Goal: Task Accomplishment & Management: Manage account settings

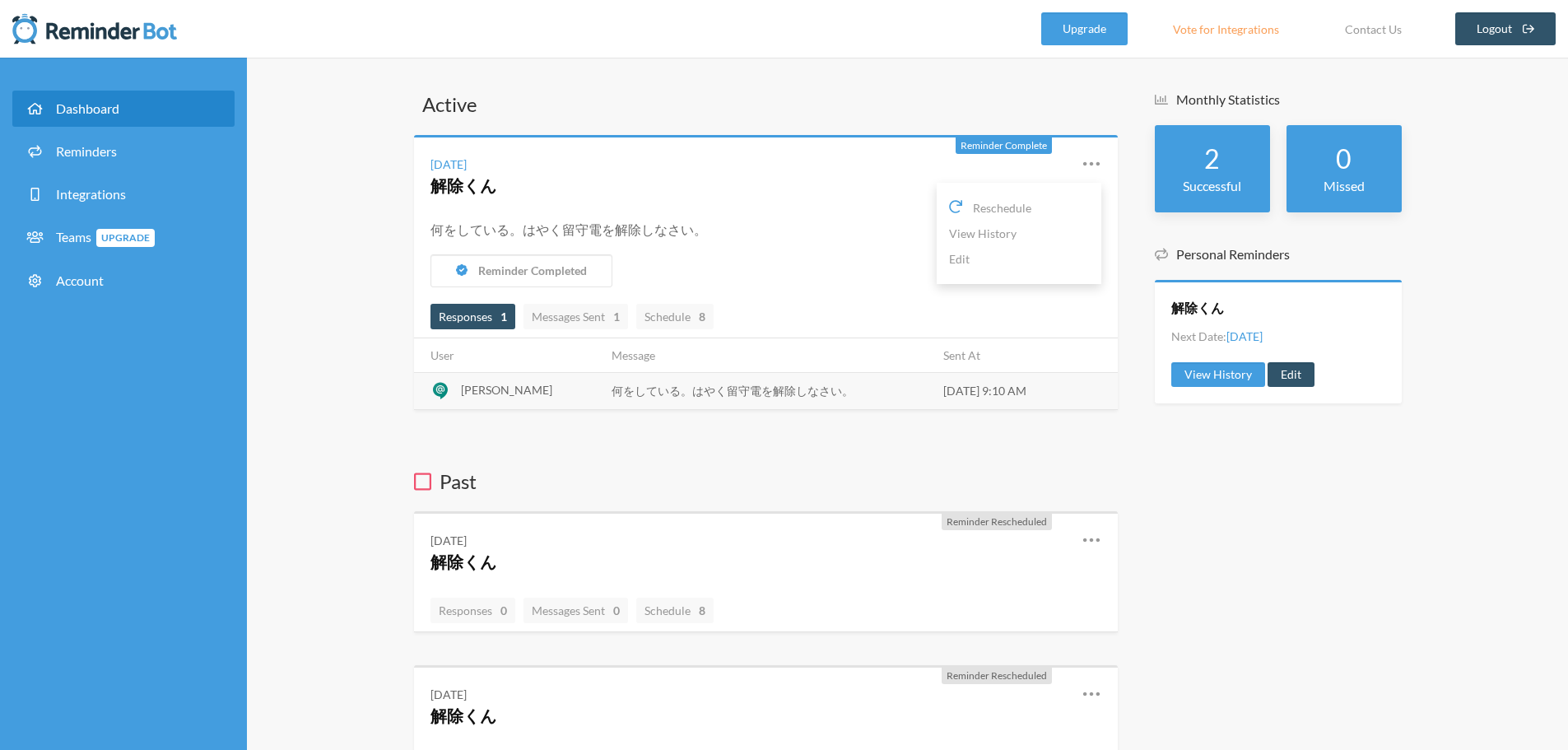
click at [1091, 170] on icon at bounding box center [1091, 163] width 19 height 19
click at [998, 252] on link "Edit" at bounding box center [1019, 259] width 140 height 26
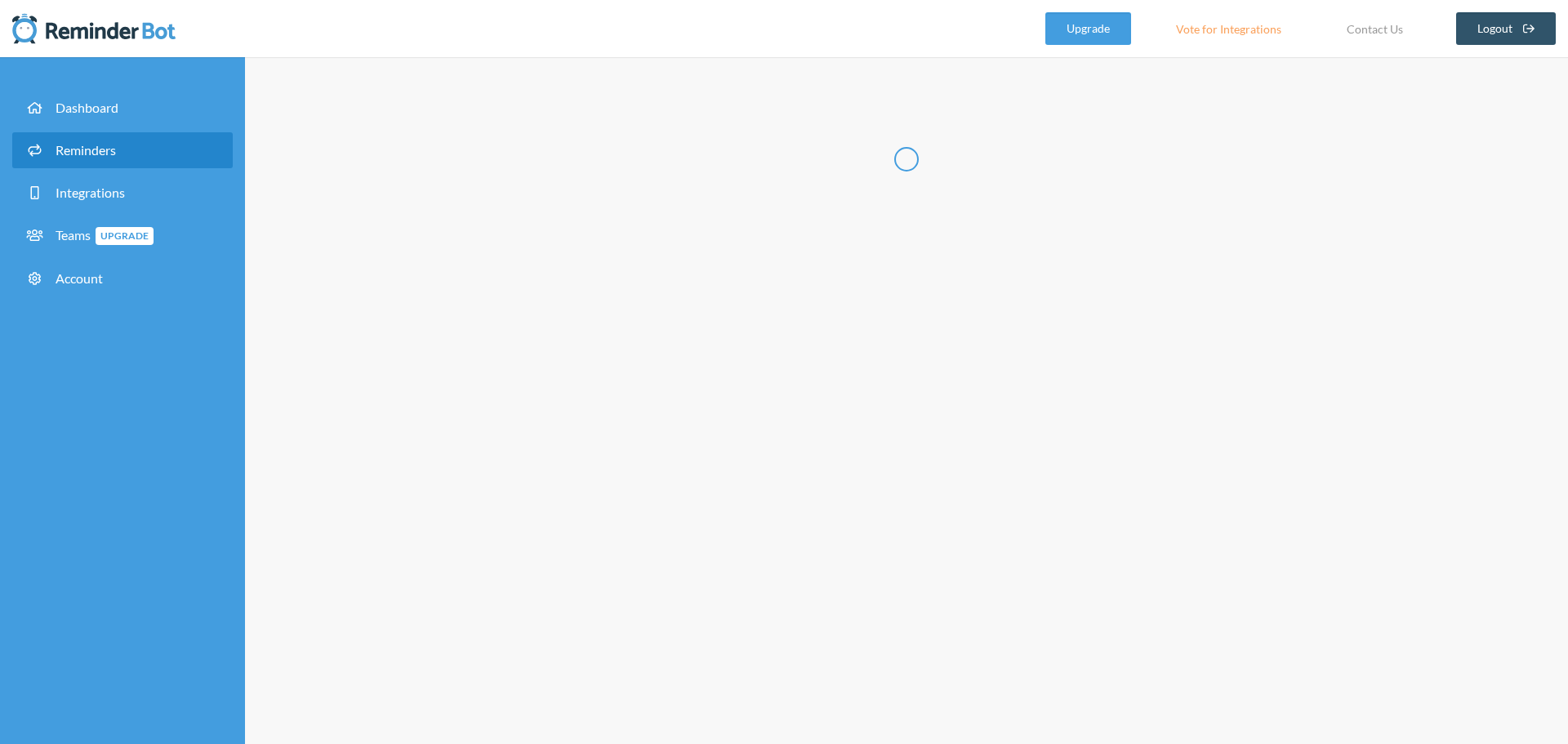
radio input "false"
radio input "true"
type input "解除くん"
select select "09:00:00"
select select "spaces/AAQAdQxCQy8"
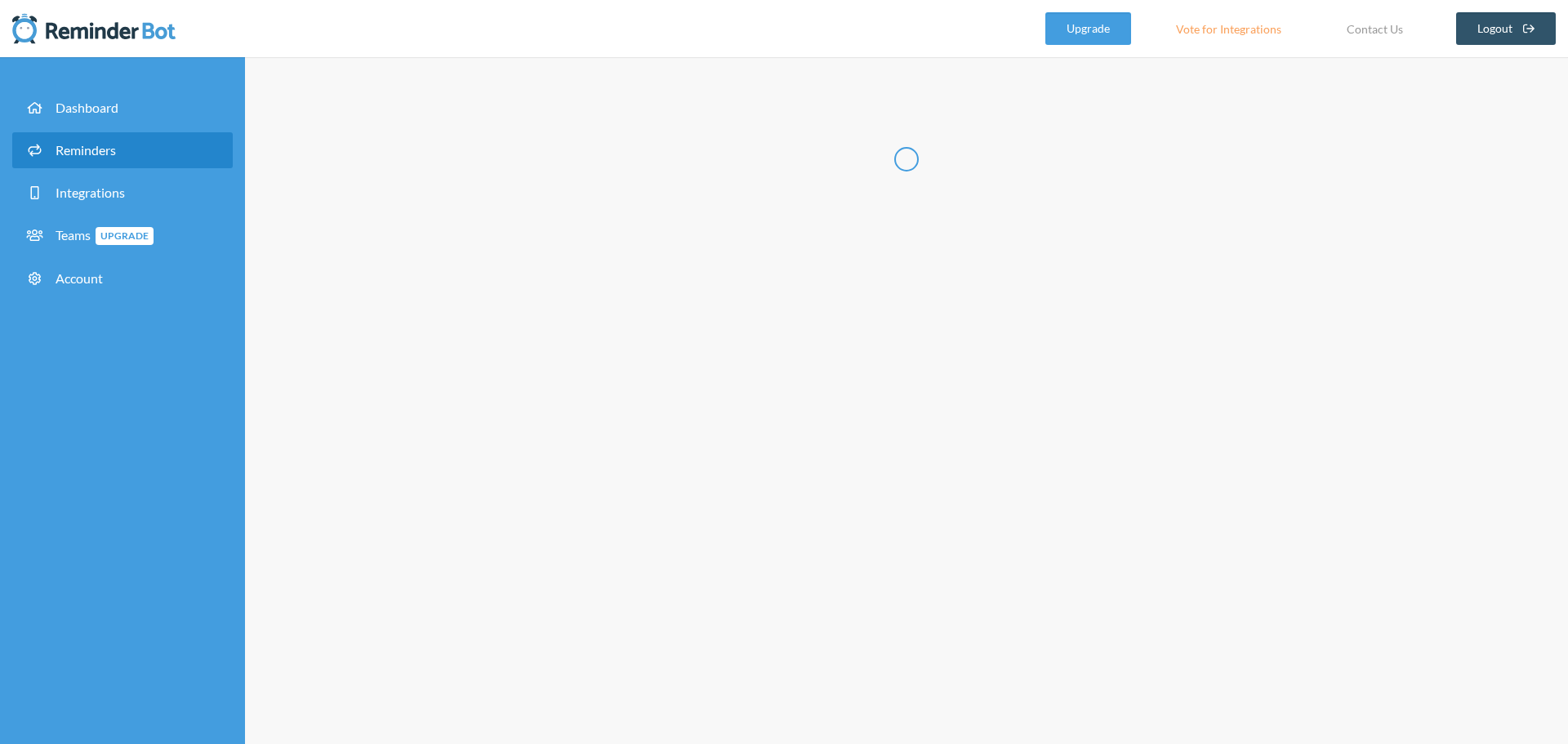
select select "10:00:00"
select select "spaces/AAQAdQxCQy8"
select select "12:00:00"
select select "spaces/AAQAdQxCQy8"
select select "13:00:00"
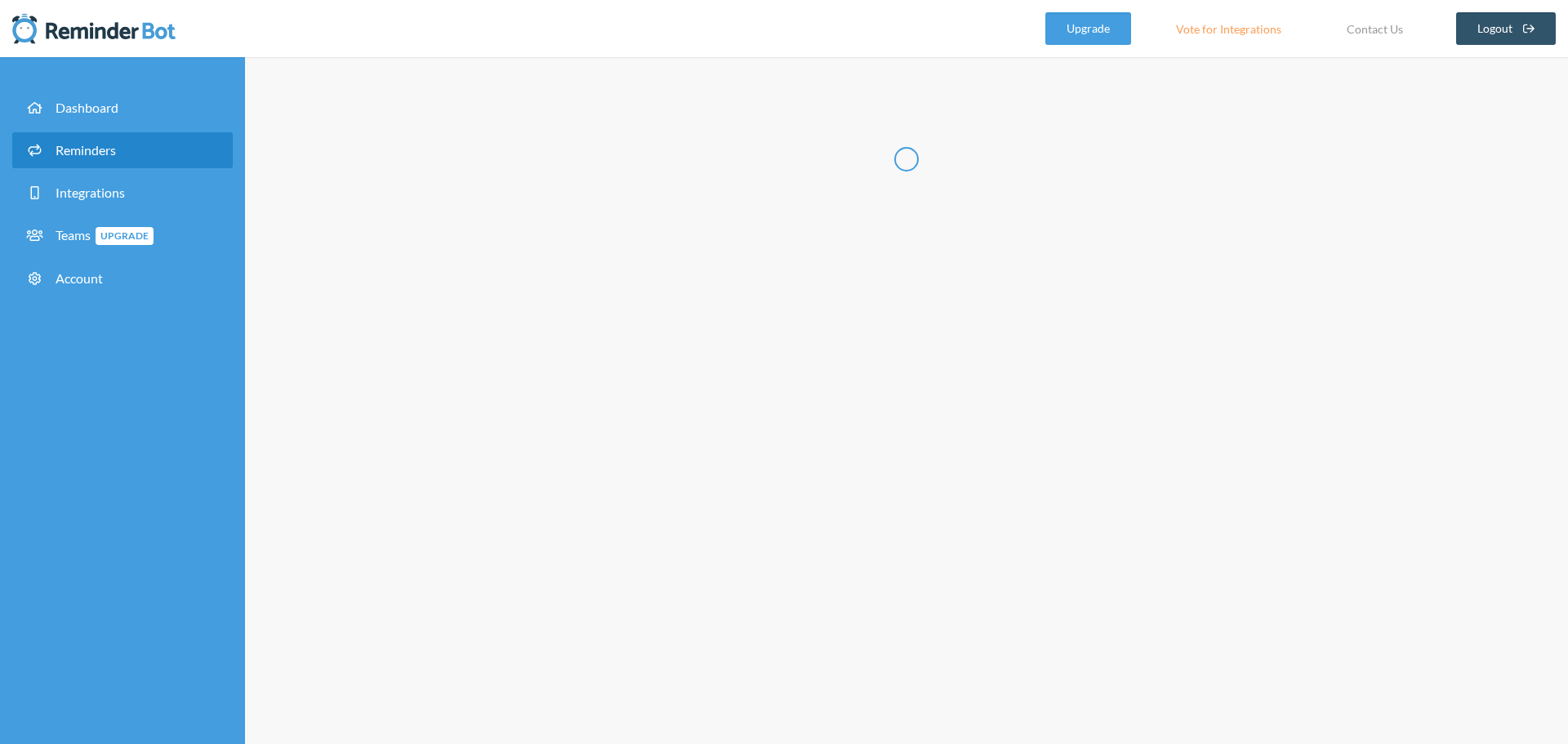
select select "spaces/AAQAdQxCQy8"
select select "15:00:00"
select select "spaces/AAQAdQxCQy8"
select select "16:00:00"
select select "spaces/AAQAdQxCQy8"
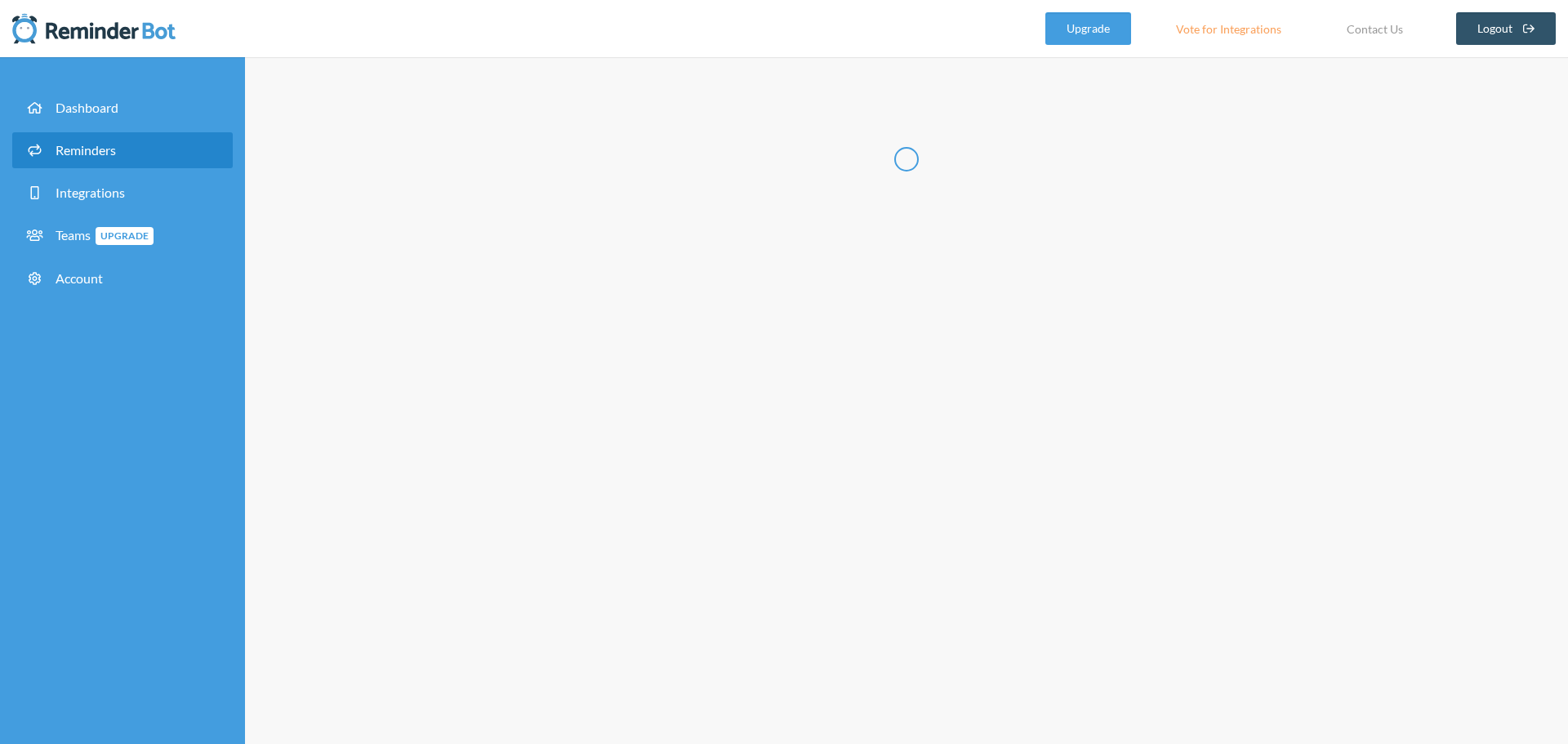
select select "17:00:00"
select select "spaces/AAQAdQxCQy8"
select select "18:00:00"
select select "spaces/AAQAdQxCQy8"
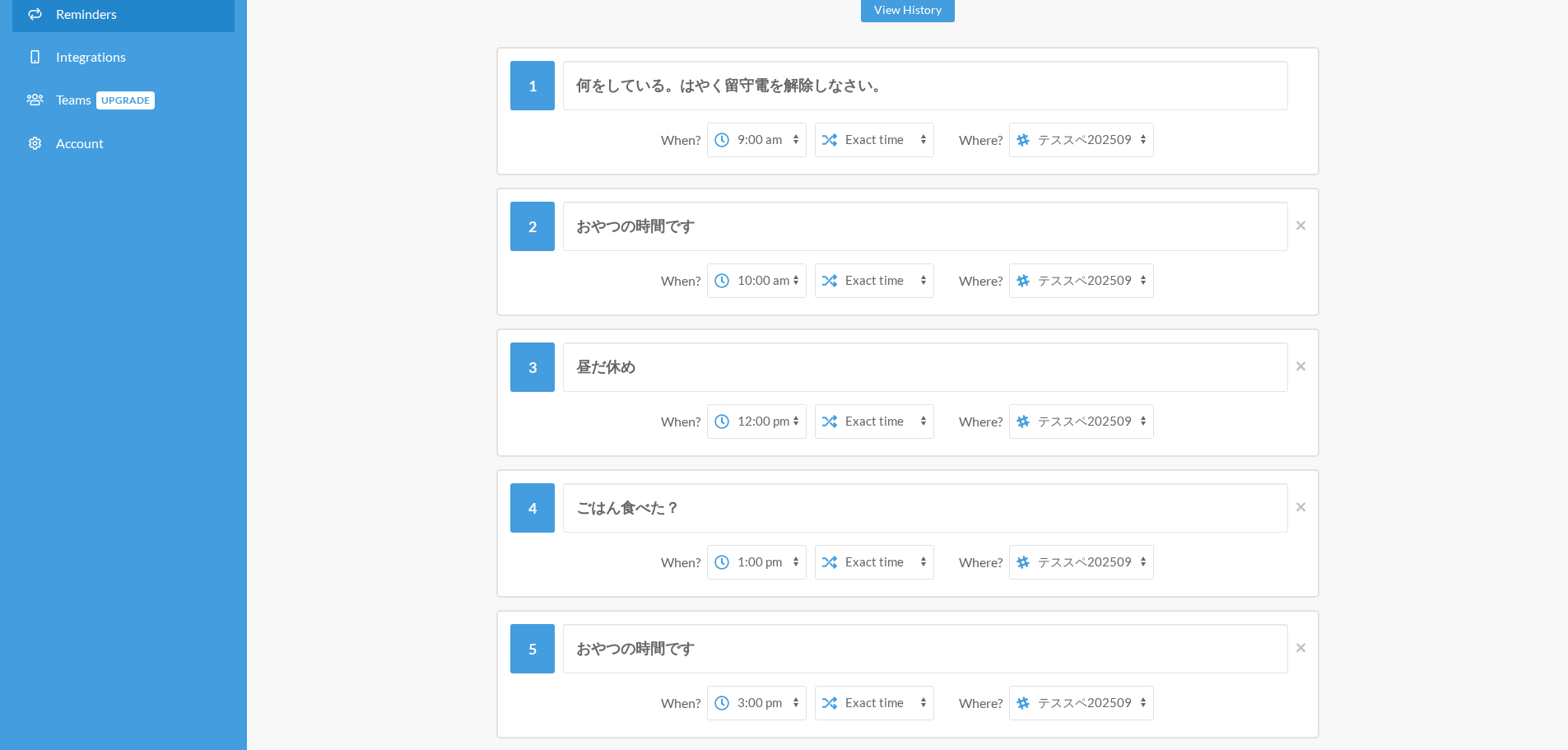
scroll to position [165, 0]
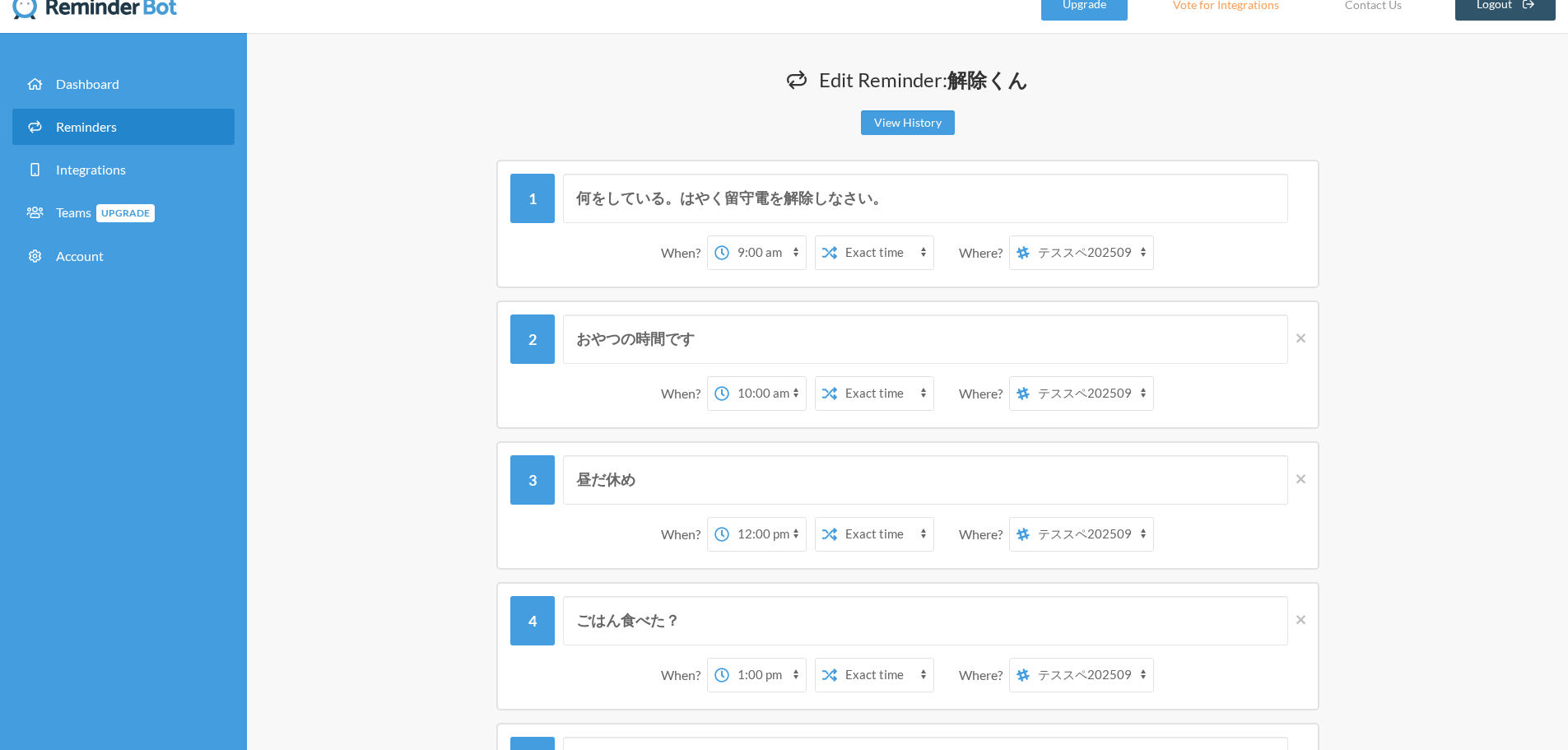
scroll to position [0, 0]
